Goal: Check status: Check status

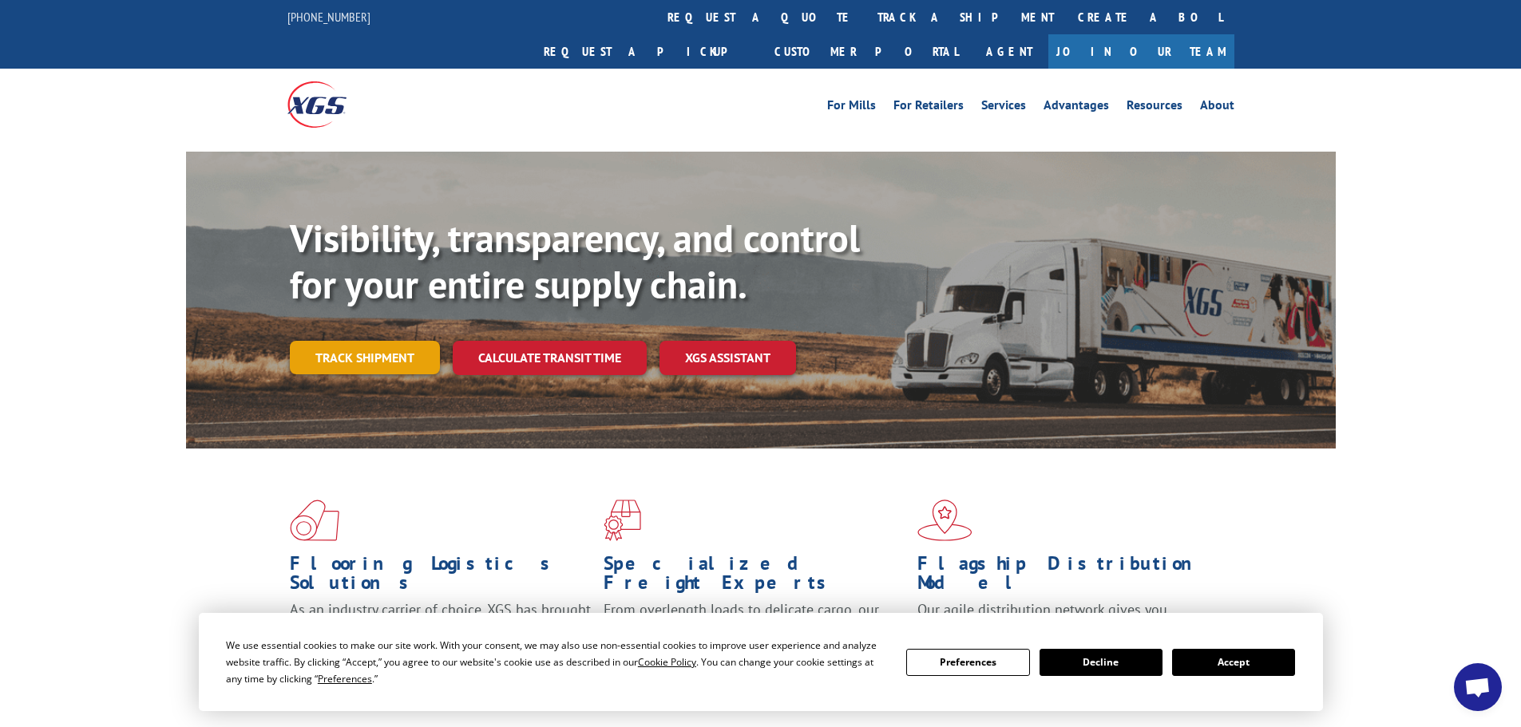
click at [394, 341] on link "Track shipment" at bounding box center [365, 358] width 150 height 34
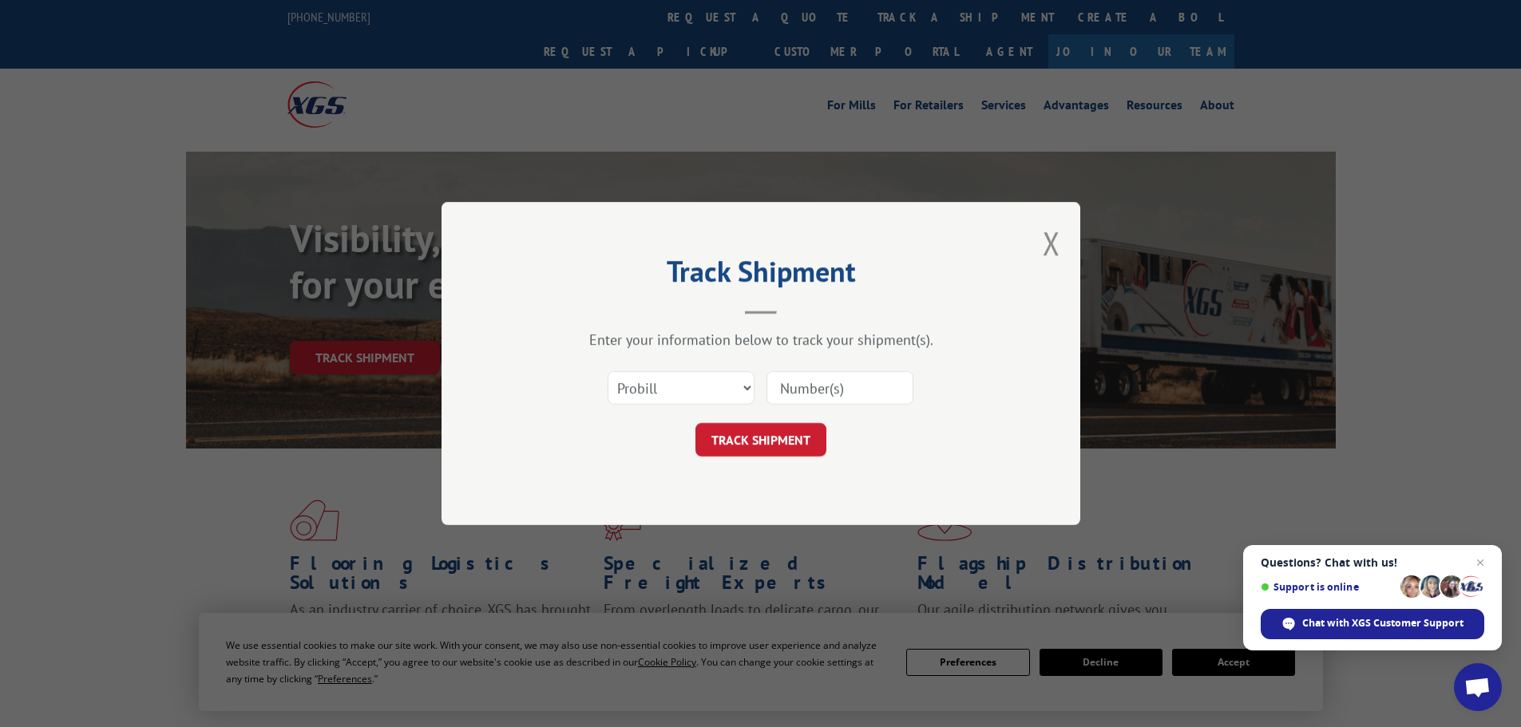
click at [855, 385] on input at bounding box center [839, 388] width 147 height 34
paste input "643233 S0303"
type input "643233 S0303"
drag, startPoint x: 888, startPoint y: 394, endPoint x: 582, endPoint y: 393, distance: 305.7
click at [584, 394] on div "Select category... Probill BOL PO 643233 S0303" at bounding box center [760, 388] width 479 height 53
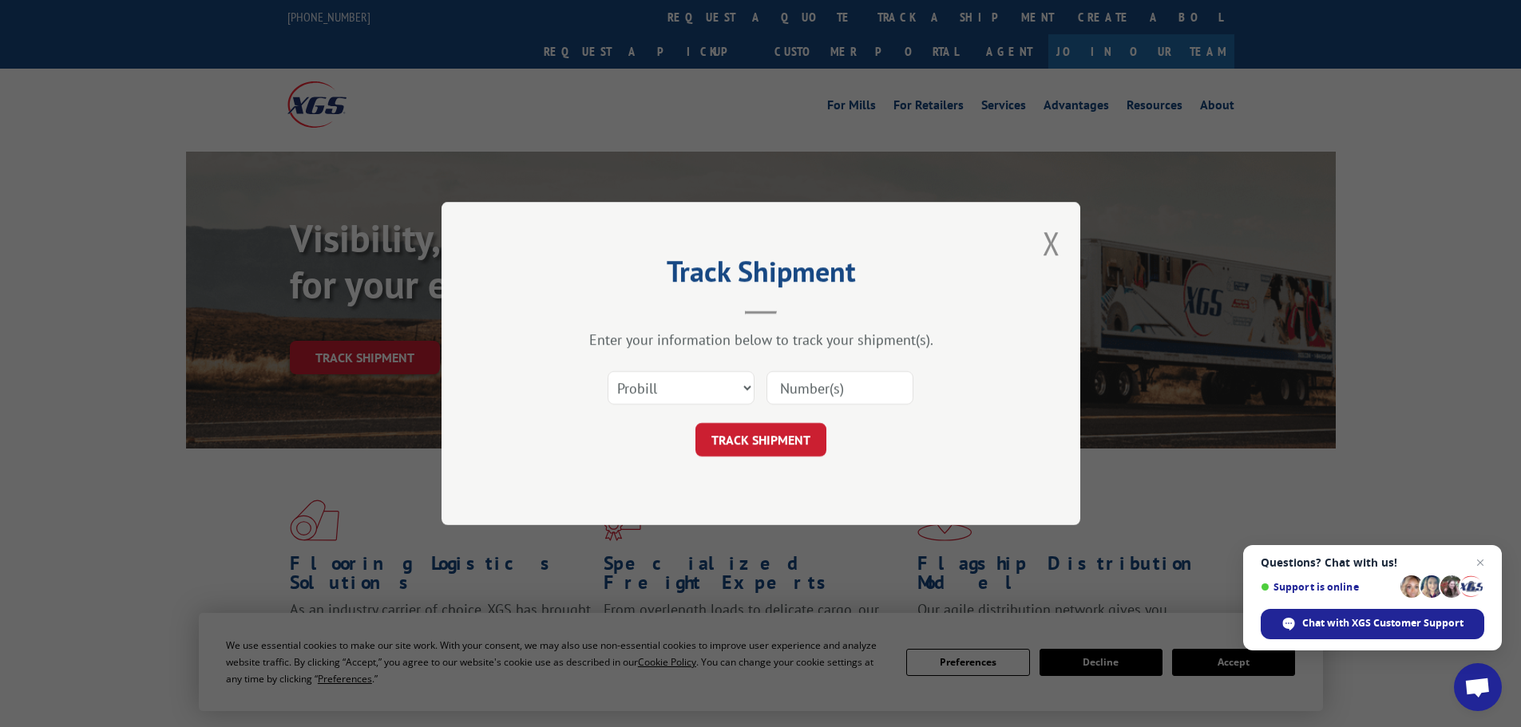
click at [849, 381] on input at bounding box center [839, 388] width 147 height 34
paste input "643233"
type input "643233"
click at [781, 449] on button "TRACK SHIPMENT" at bounding box center [760, 440] width 131 height 34
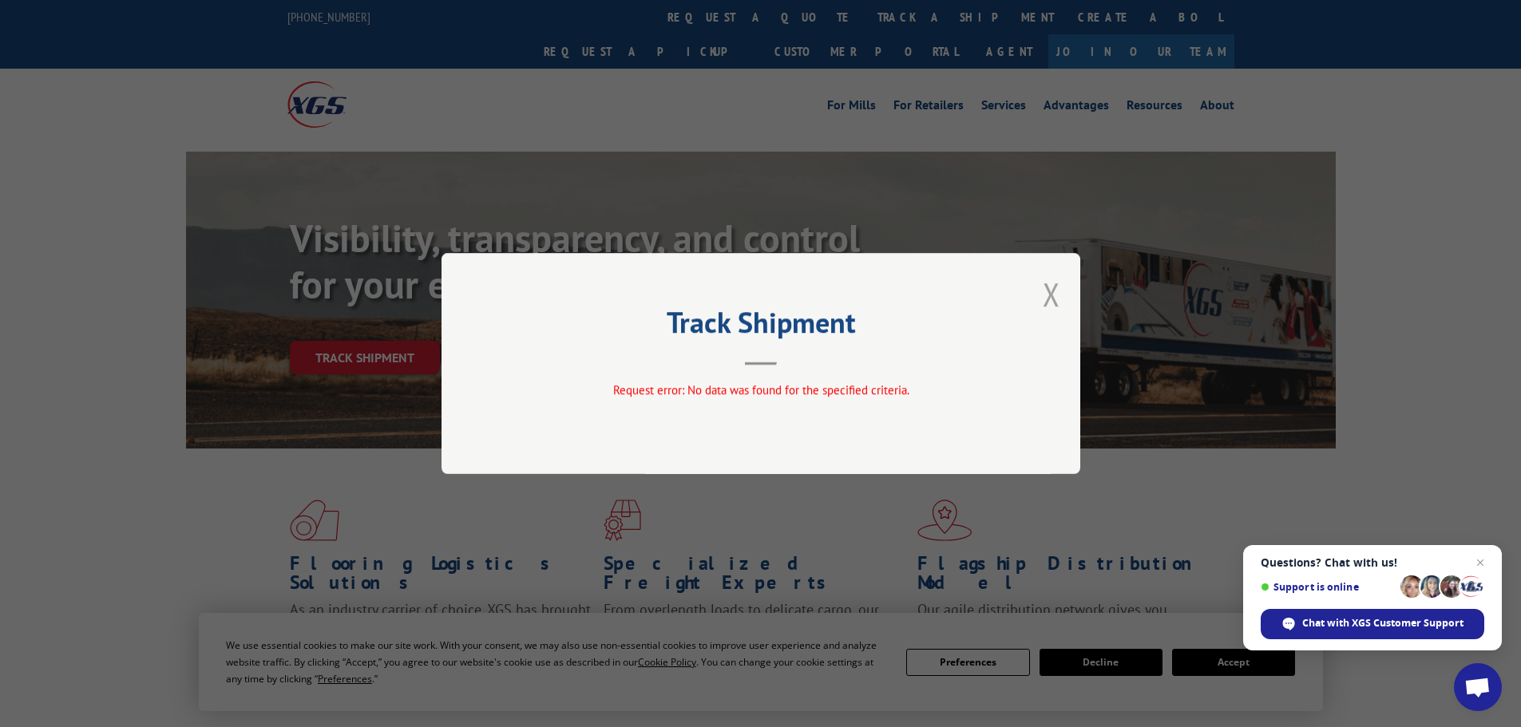
click at [1050, 294] on button "Close modal" at bounding box center [1052, 294] width 18 height 42
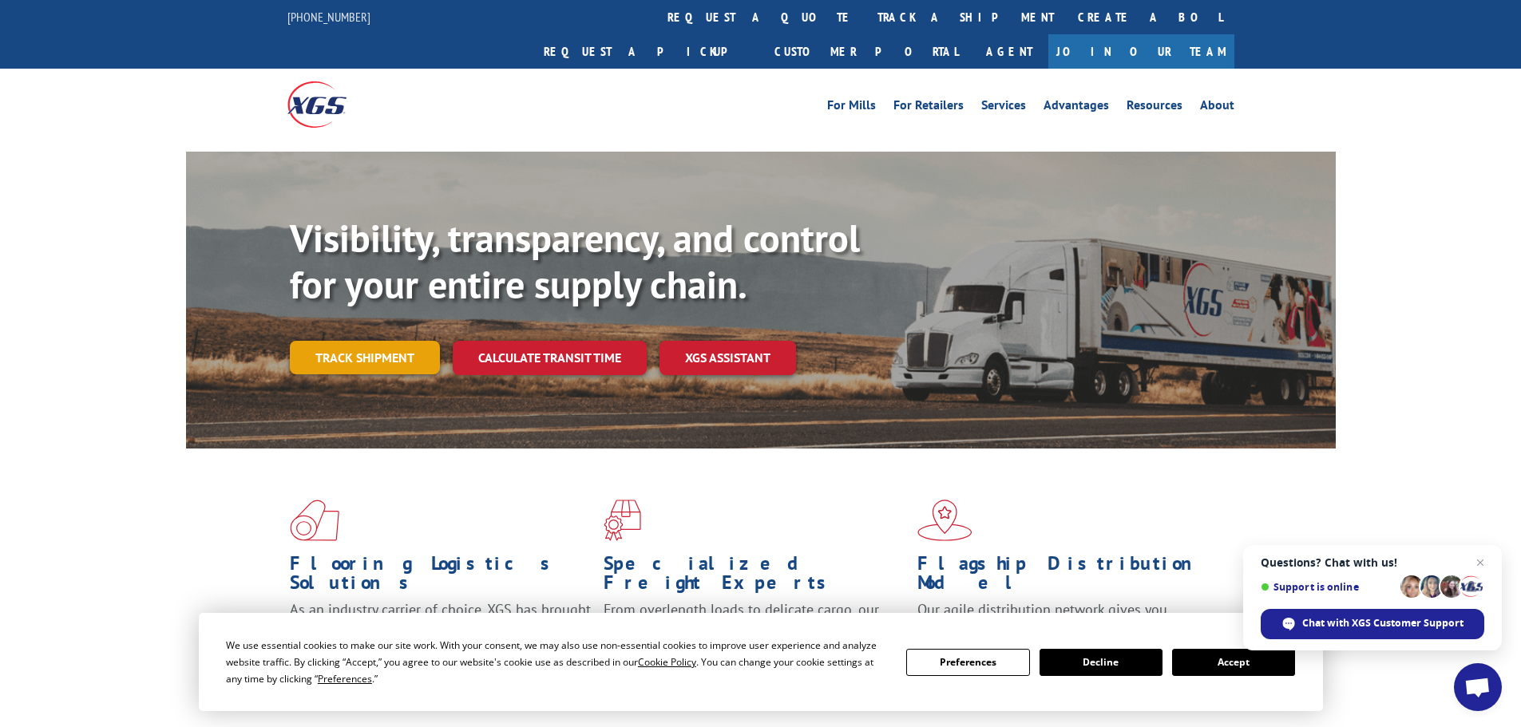
click at [364, 341] on link "Track shipment" at bounding box center [365, 358] width 150 height 34
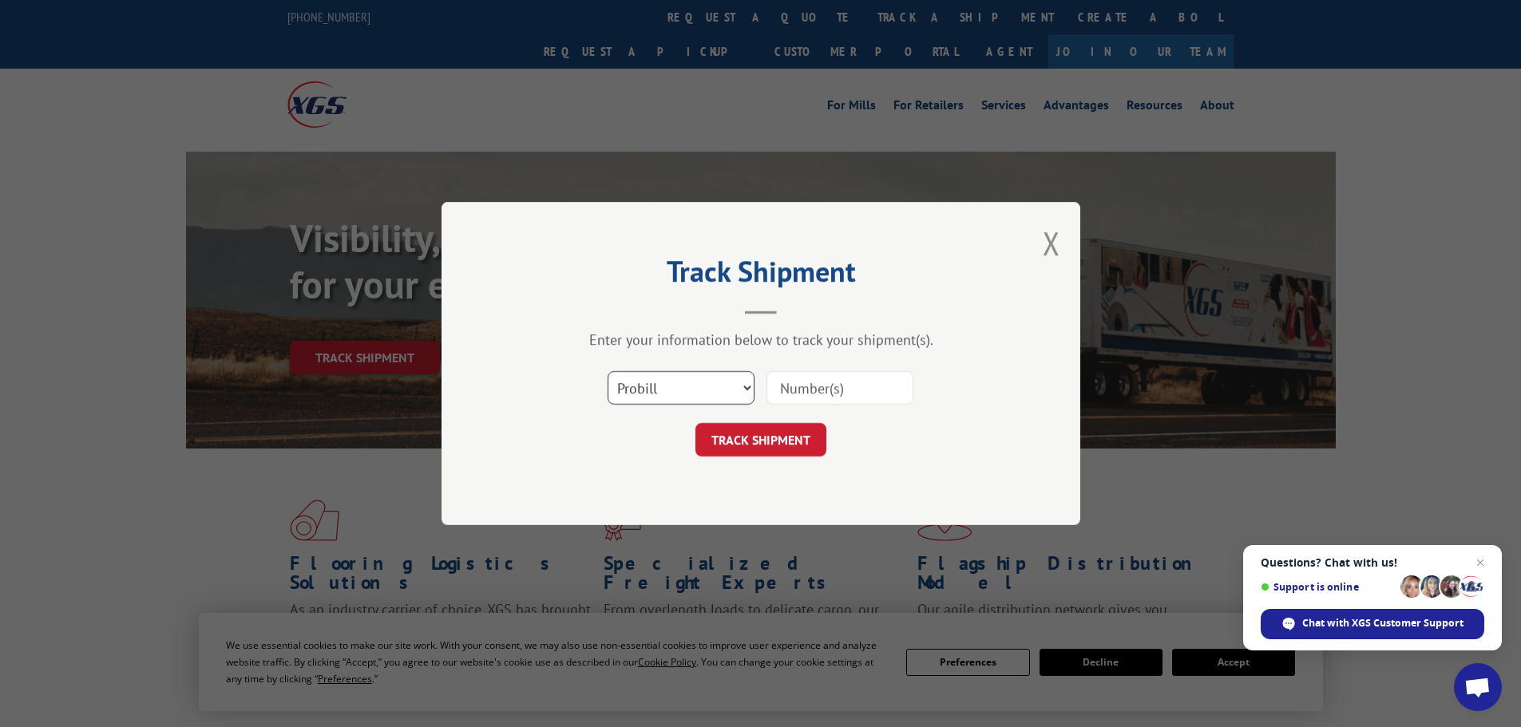
click at [718, 390] on select "Select category... Probill BOL PO" at bounding box center [680, 388] width 147 height 34
select select "bol"
click at [607, 371] on select "Select category... Probill BOL PO" at bounding box center [680, 388] width 147 height 34
click at [832, 375] on input at bounding box center [839, 388] width 147 height 34
paste input "5499591"
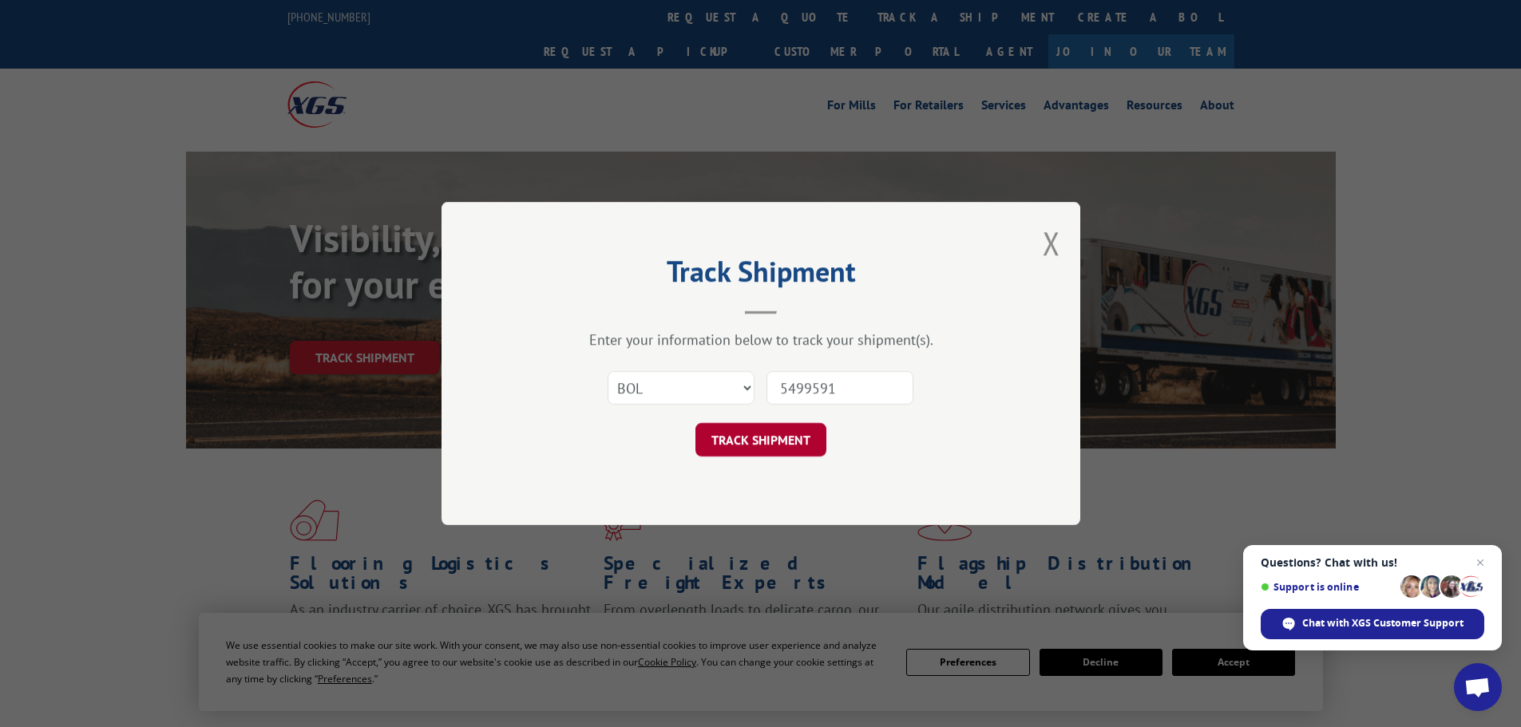
type input "5499591"
click at [793, 437] on button "TRACK SHIPMENT" at bounding box center [760, 440] width 131 height 34
